Goal: Task Accomplishment & Management: Use online tool/utility

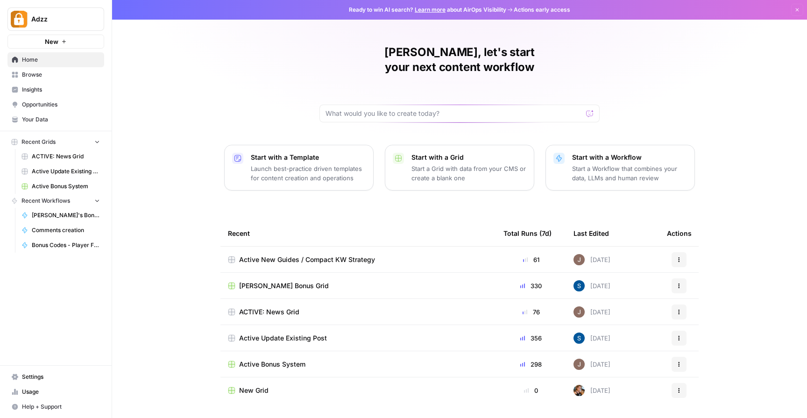
click at [308, 302] on td "ACTIVE: News Grid" at bounding box center [358, 312] width 276 height 26
click at [286, 307] on span "ACTIVE: News Grid" at bounding box center [269, 311] width 60 height 9
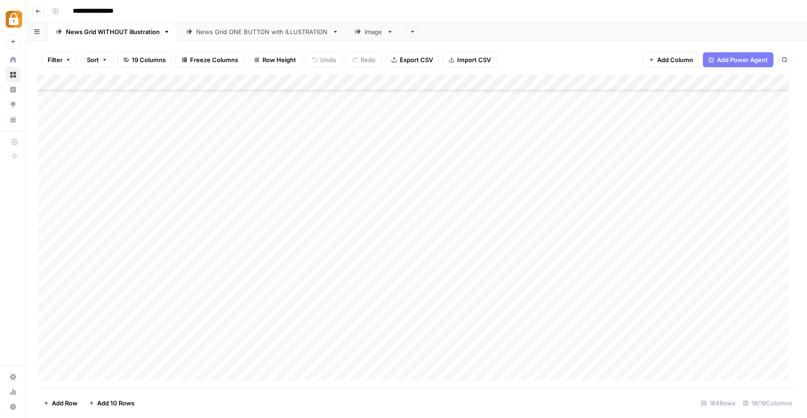
scroll to position [2415, 0]
click at [401, 180] on div "Add Column" at bounding box center [417, 231] width 758 height 313
click at [401, 179] on div "Add Column" at bounding box center [417, 231] width 758 height 313
type textarea "**********"
click at [256, 178] on div "Add Column" at bounding box center [417, 231] width 758 height 313
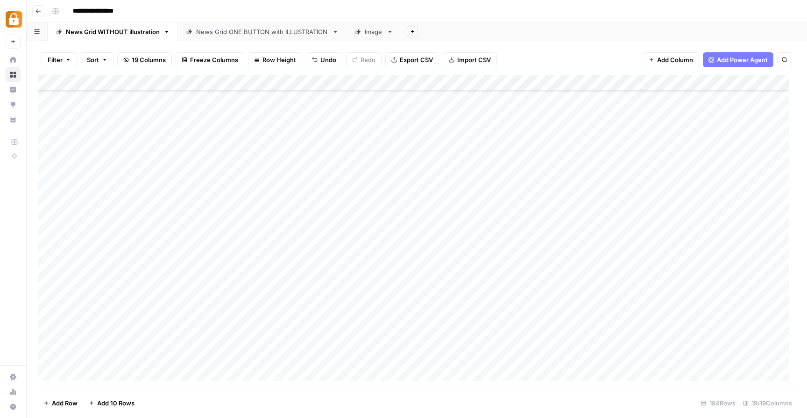
click at [222, 169] on div "Add Column" at bounding box center [417, 231] width 758 height 313
click at [222, 172] on textarea at bounding box center [275, 177] width 149 height 13
type textarea "**********"
click at [153, 174] on div "Add Column" at bounding box center [417, 231] width 758 height 313
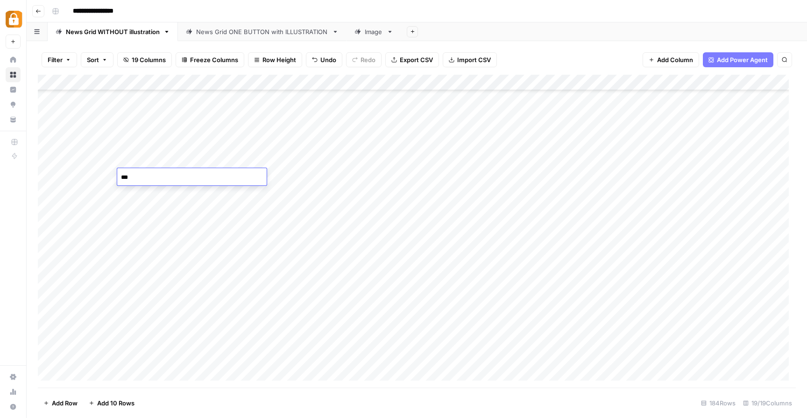
type textarea "****"
click at [101, 173] on div "Add Column" at bounding box center [417, 231] width 758 height 313
type textarea "*******"
click at [507, 180] on div "Add Column" at bounding box center [417, 231] width 758 height 313
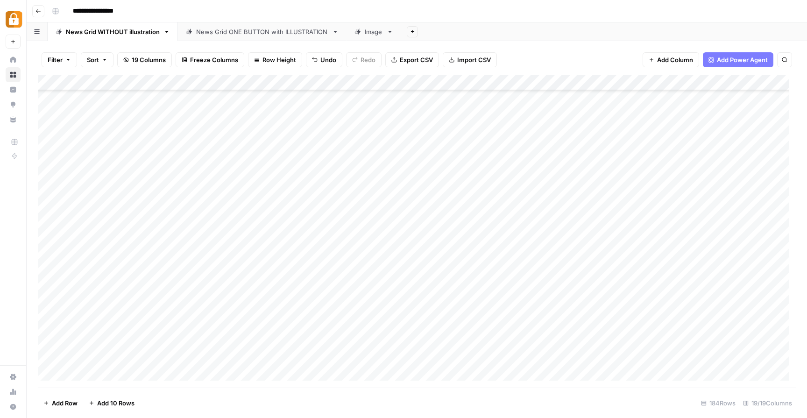
click at [519, 178] on div "Add Column" at bounding box center [417, 231] width 758 height 313
click at [519, 178] on textarea at bounding box center [555, 177] width 149 height 13
type textarea "*******"
click at [616, 202] on div "Add Column" at bounding box center [417, 231] width 758 height 313
click at [618, 175] on div "Add Column" at bounding box center [417, 231] width 758 height 313
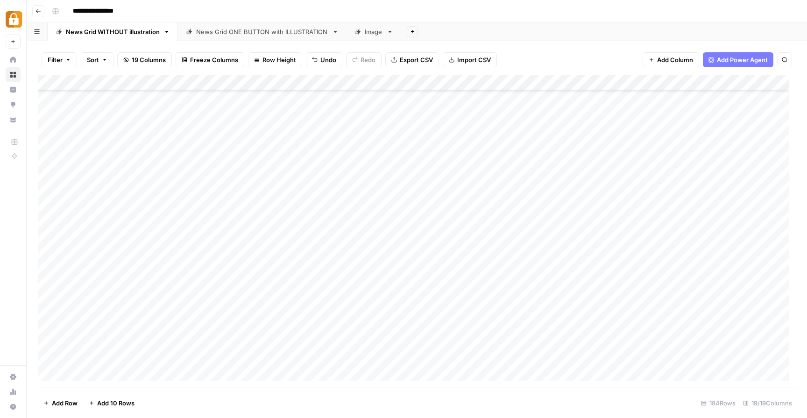
click at [618, 175] on div "Add Column" at bounding box center [417, 231] width 758 height 313
type textarea "**********"
click at [619, 193] on div "Add Column" at bounding box center [417, 231] width 758 height 313
click at [690, 175] on div "Add Column" at bounding box center [417, 231] width 758 height 313
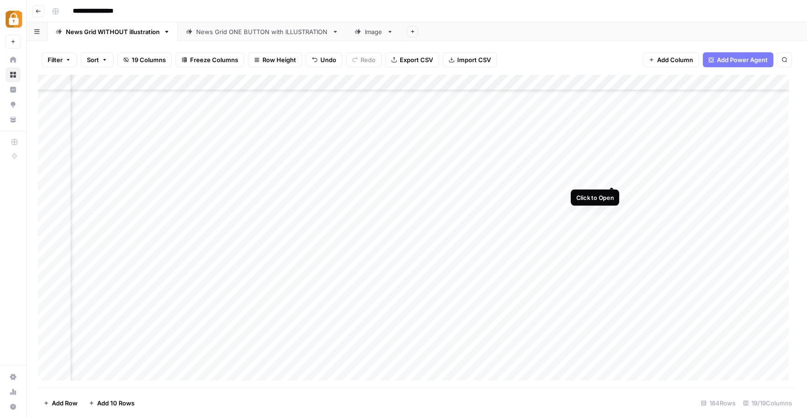
click at [610, 175] on div "Add Column" at bounding box center [417, 231] width 758 height 313
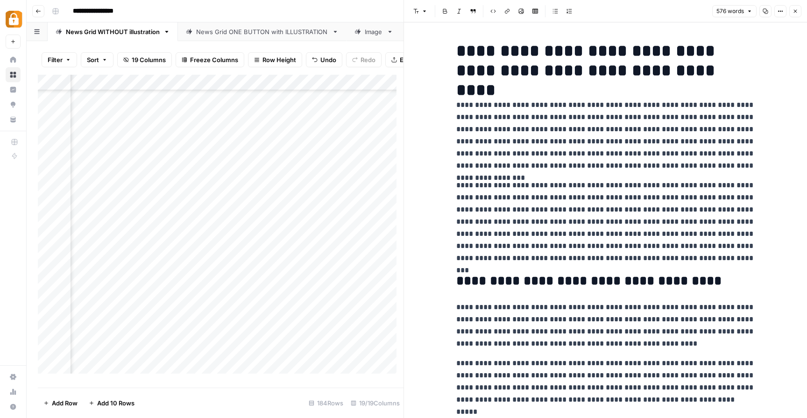
click at [799, 15] on button "Close" at bounding box center [795, 11] width 12 height 12
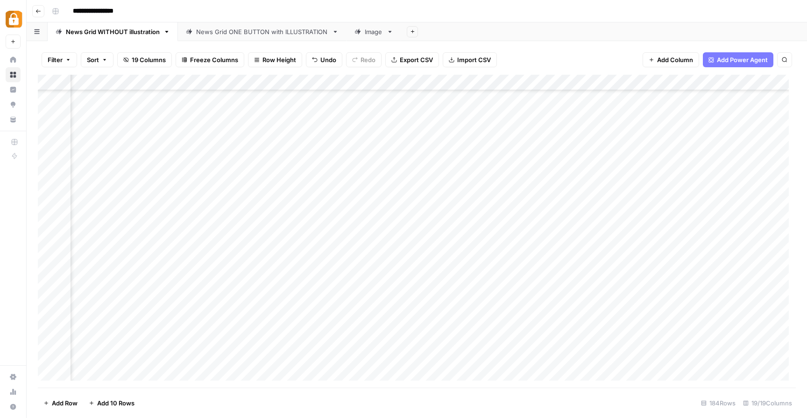
click at [654, 175] on div "Add Column" at bounding box center [417, 231] width 758 height 313
click at [444, 176] on div "Add Column" at bounding box center [417, 231] width 758 height 313
click at [616, 177] on div "Add Column" at bounding box center [417, 231] width 758 height 313
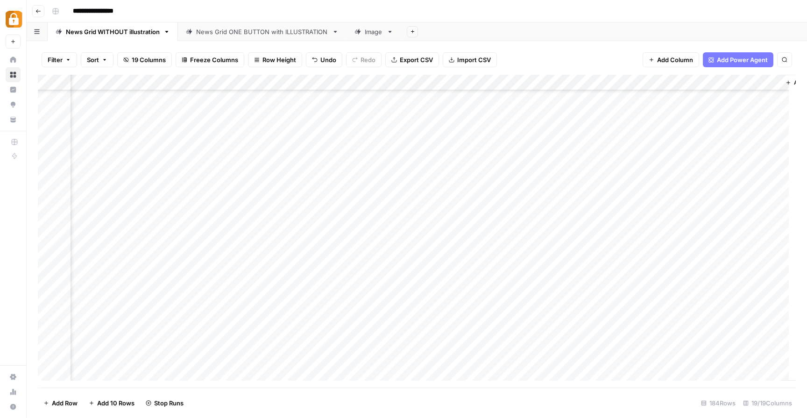
click at [476, 178] on div "Add Column" at bounding box center [417, 231] width 758 height 313
click at [692, 176] on div "Add Column" at bounding box center [417, 231] width 758 height 313
click at [338, 176] on div "Add Column" at bounding box center [417, 231] width 758 height 313
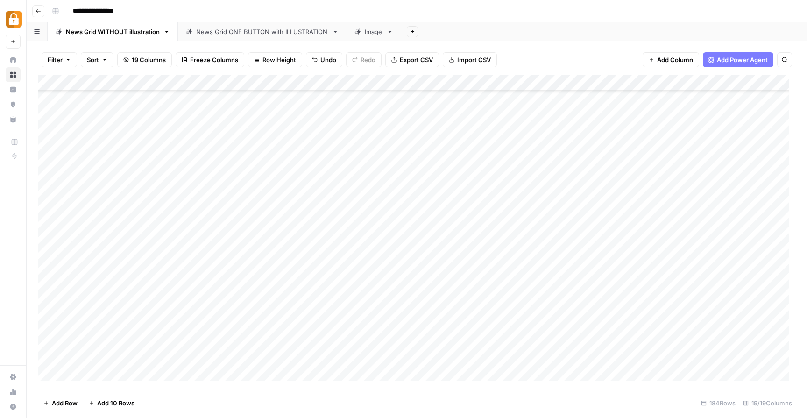
click at [342, 177] on div "Add Column" at bounding box center [417, 231] width 758 height 313
drag, startPoint x: 365, startPoint y: 188, endPoint x: 288, endPoint y: 178, distance: 77.2
click at [288, 178] on textarea "**********" at bounding box center [378, 182] width 187 height 22
click at [365, 238] on div "Add Column" at bounding box center [417, 231] width 758 height 313
